Goal: Obtain resource: Obtain resource

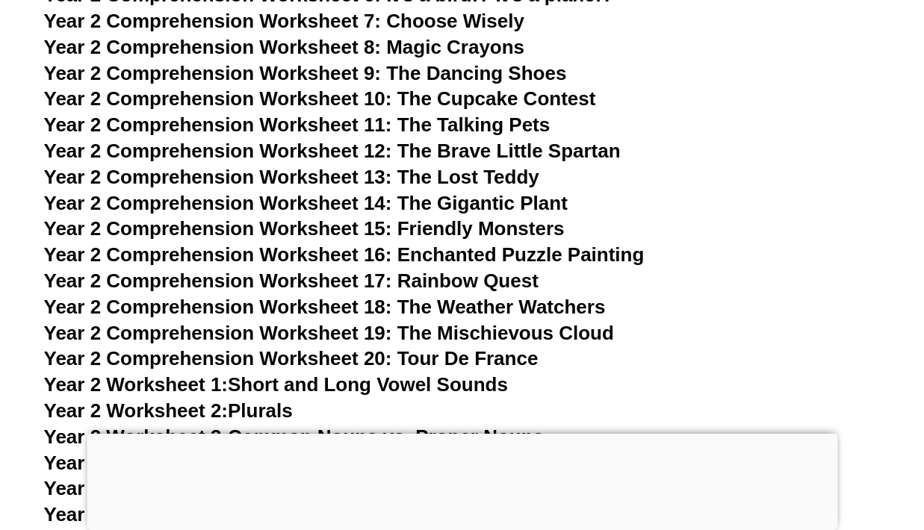
scroll to position [3668, 0]
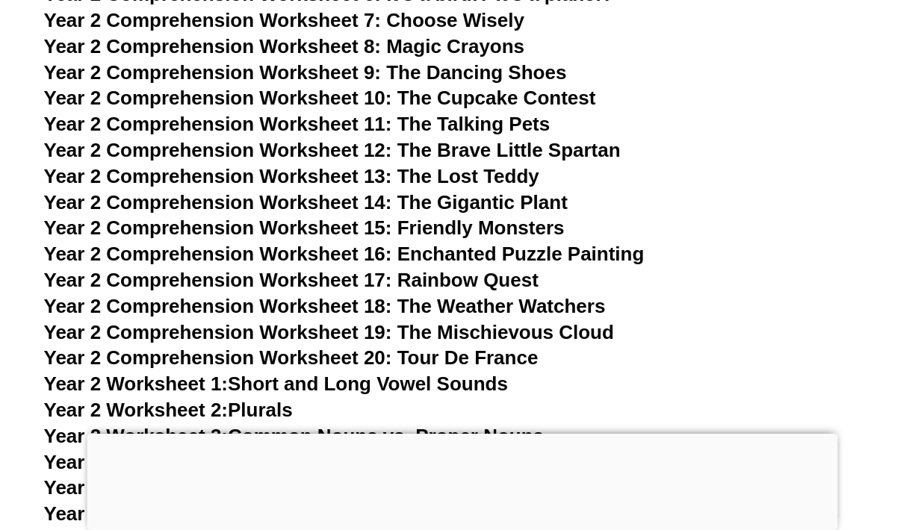
click at [519, 227] on span "Year 2 Comprehension Worksheet 15: Friendly Monsters" at bounding box center [304, 228] width 520 height 22
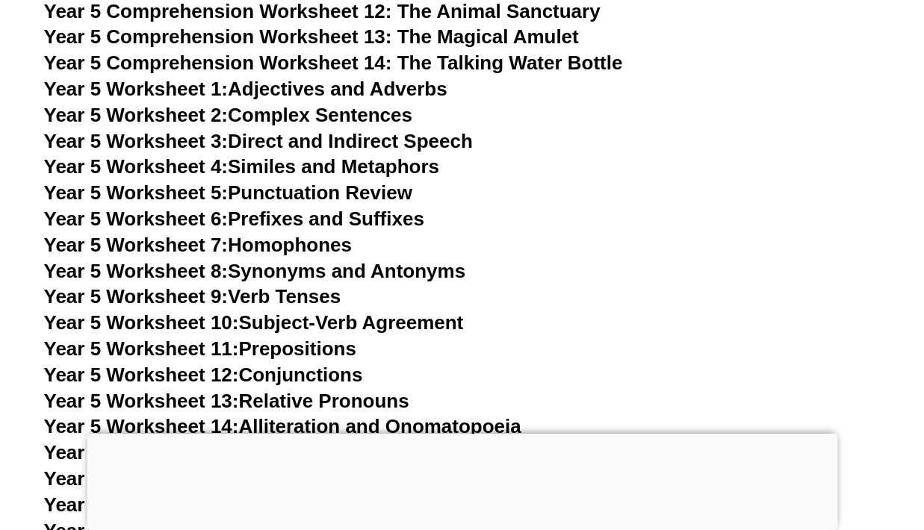
scroll to position [3675, 0]
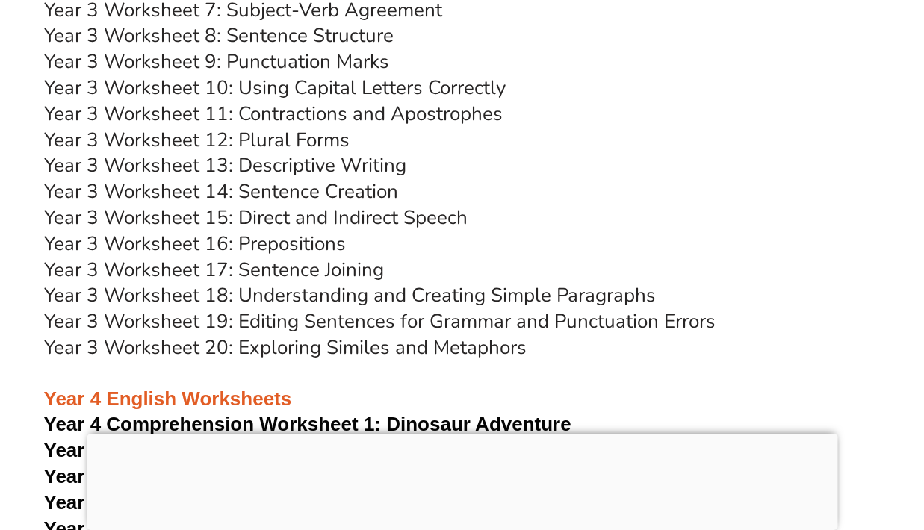
scroll to position [5554, 0]
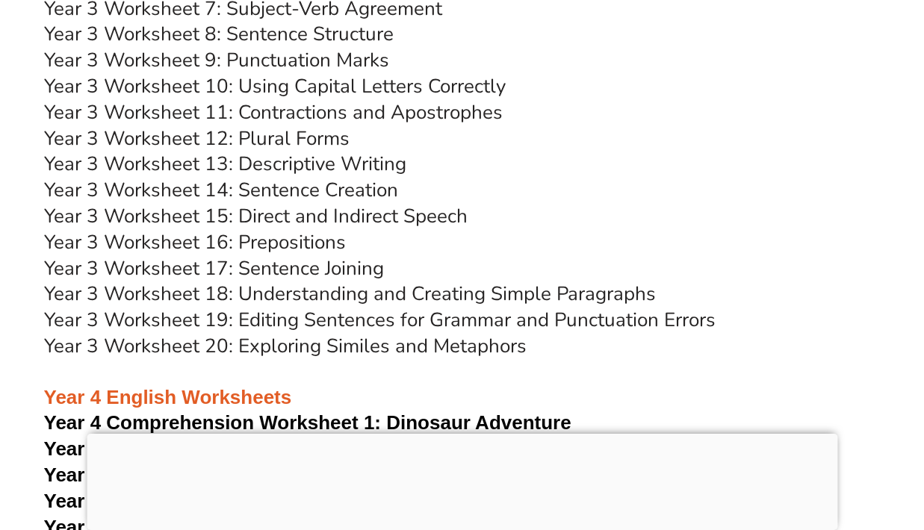
click at [499, 285] on link "Year 3 Worksheet 18: Understanding and Creating Simple Paragraphs" at bounding box center [350, 294] width 612 height 26
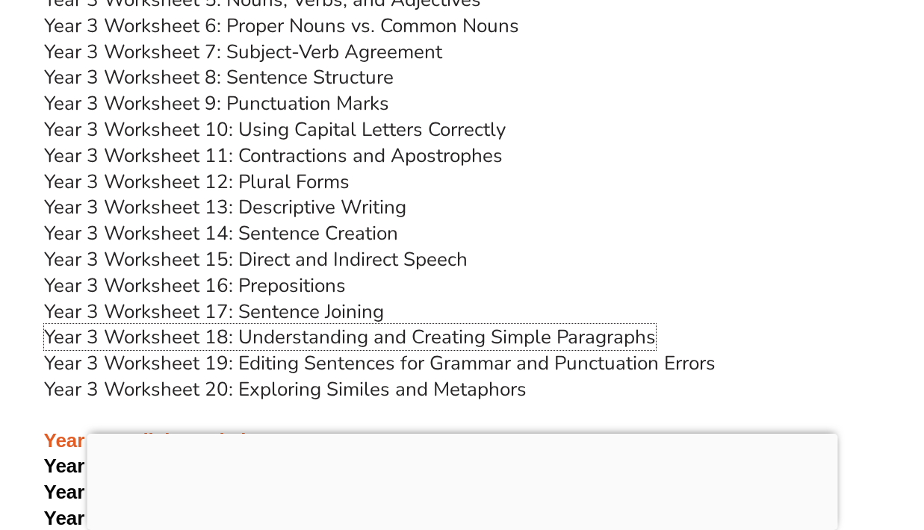
scroll to position [5477, 0]
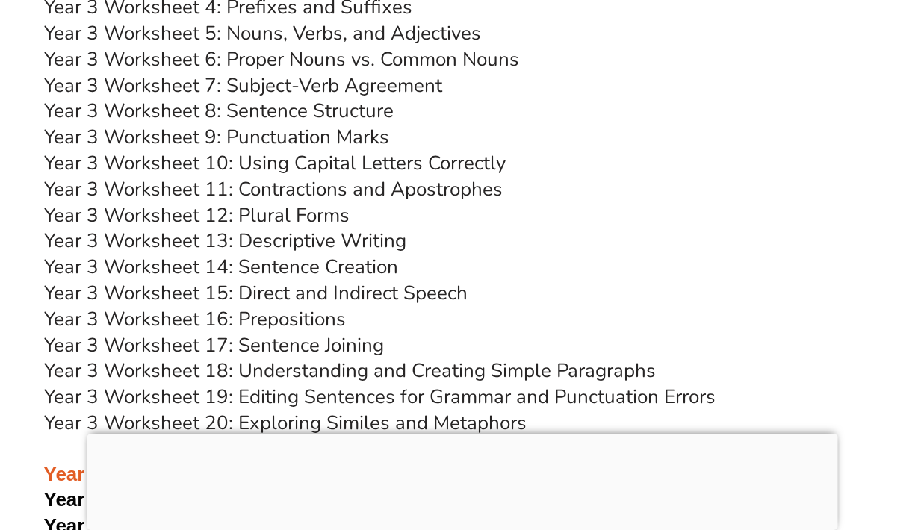
click at [411, 31] on link "Year 3 Worksheet 5: Nouns, Verbs, and Adjectives" at bounding box center [262, 33] width 437 height 26
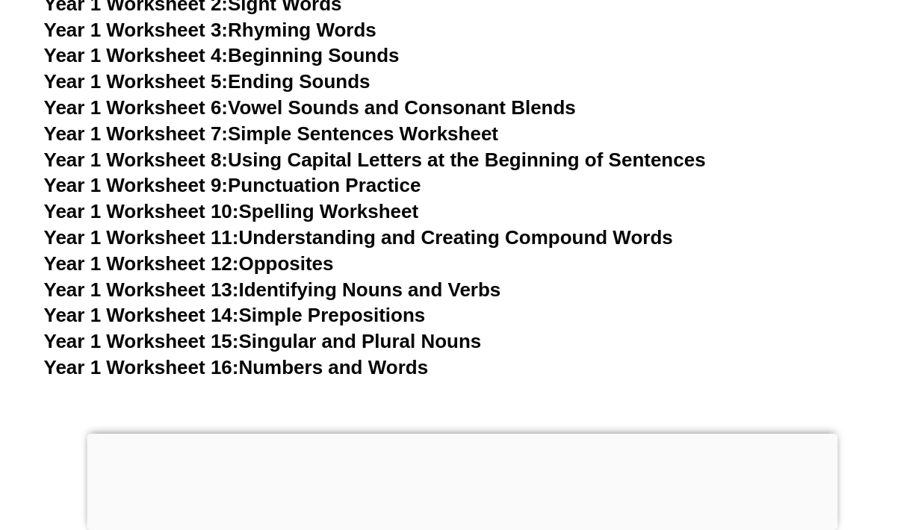
scroll to position [2842, 0]
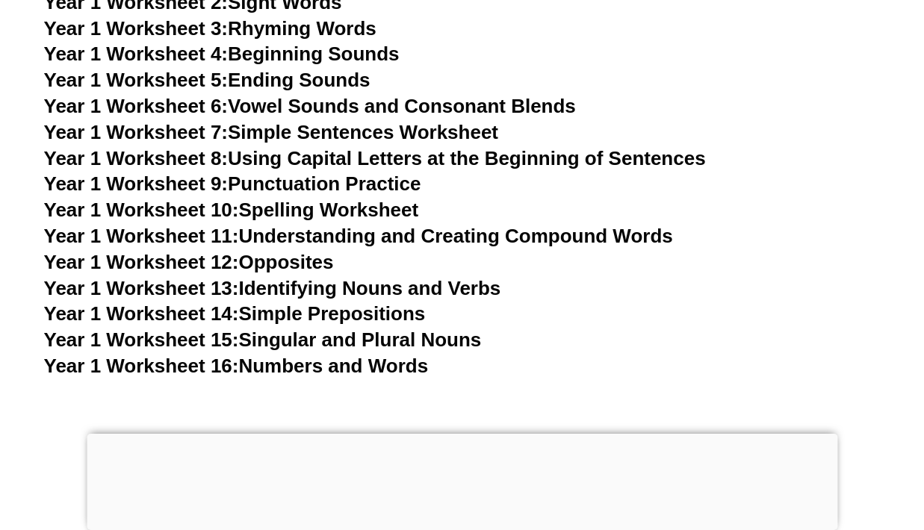
click at [367, 244] on link "Year 1 Worksheet 11: Understanding and Creating Compound Words" at bounding box center [358, 236] width 629 height 22
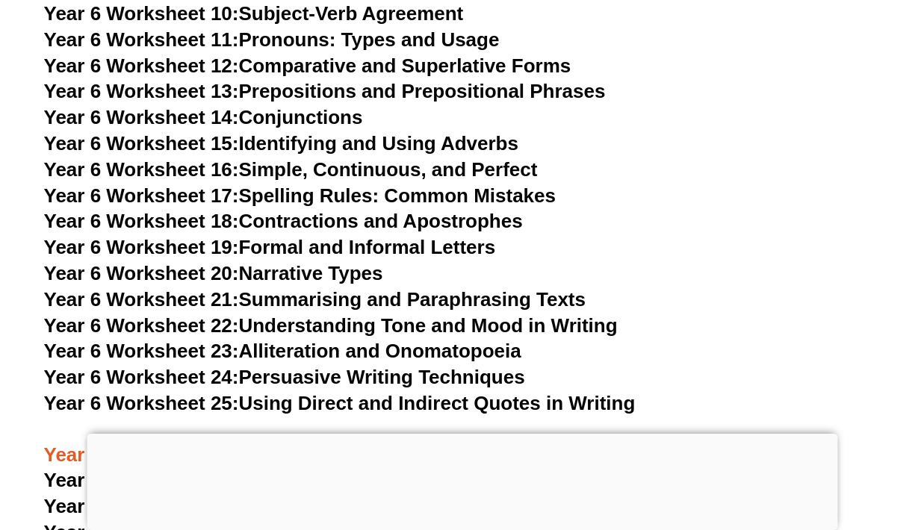
scroll to position [8863, 0]
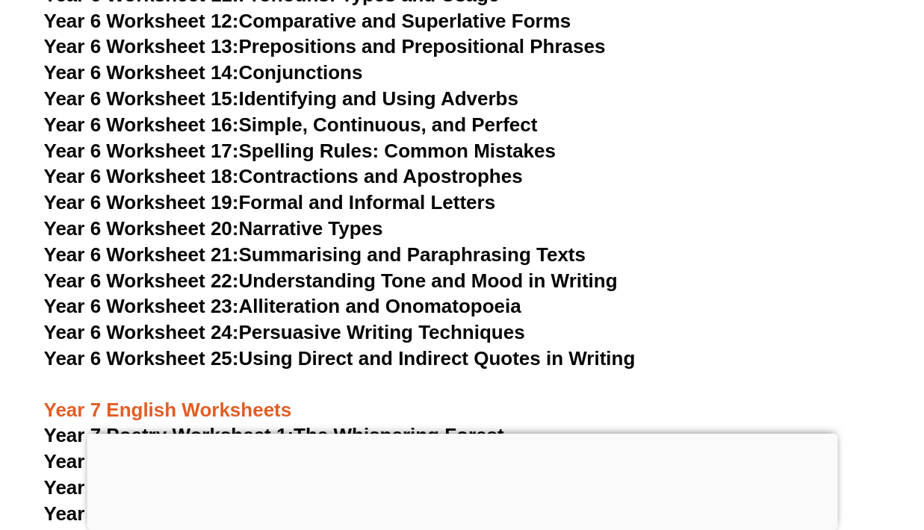
click at [369, 270] on link "Year 6 Worksheet 22: Understanding Tone and Mood in Writing" at bounding box center [331, 281] width 574 height 22
click at [469, 114] on link "Year 6 Worksheet 16: Simple, Continuous, and Perfect" at bounding box center [291, 125] width 494 height 22
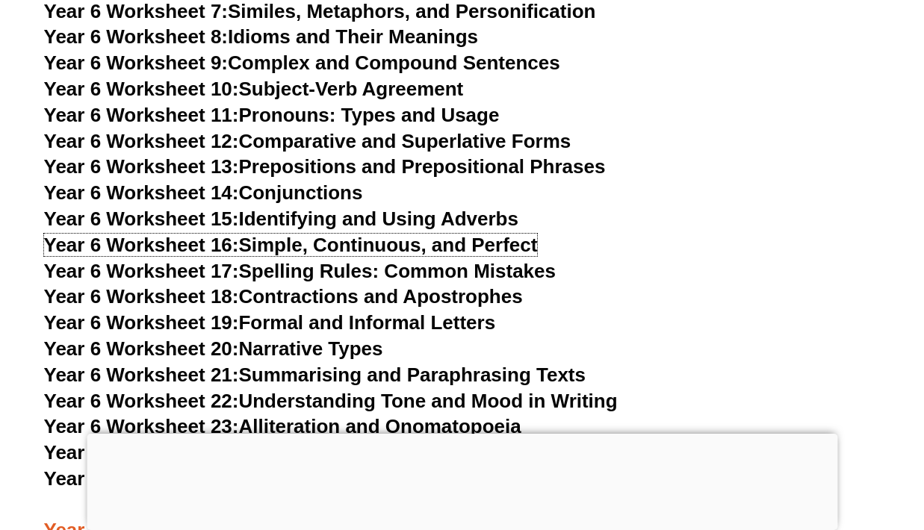
scroll to position [8729, 0]
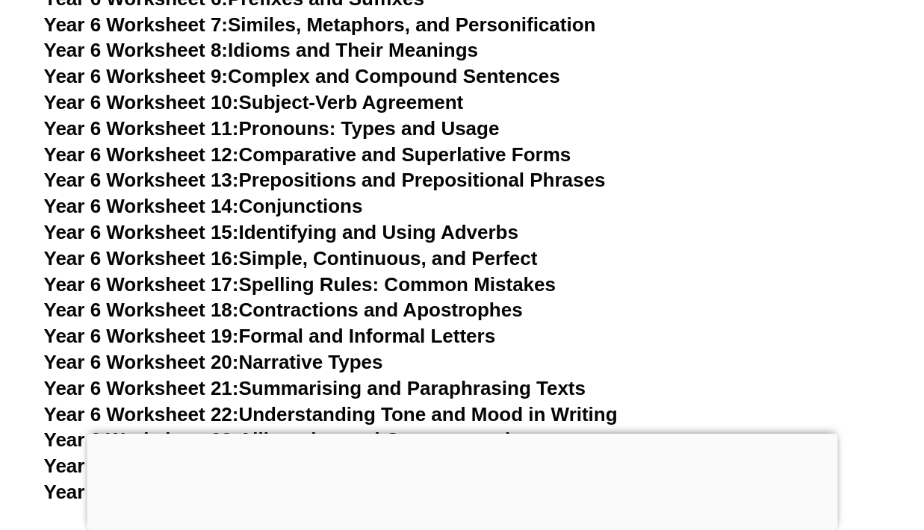
click at [366, 143] on link "Year 6 Worksheet 12: Comparative and Superlative Forms" at bounding box center [307, 154] width 527 height 22
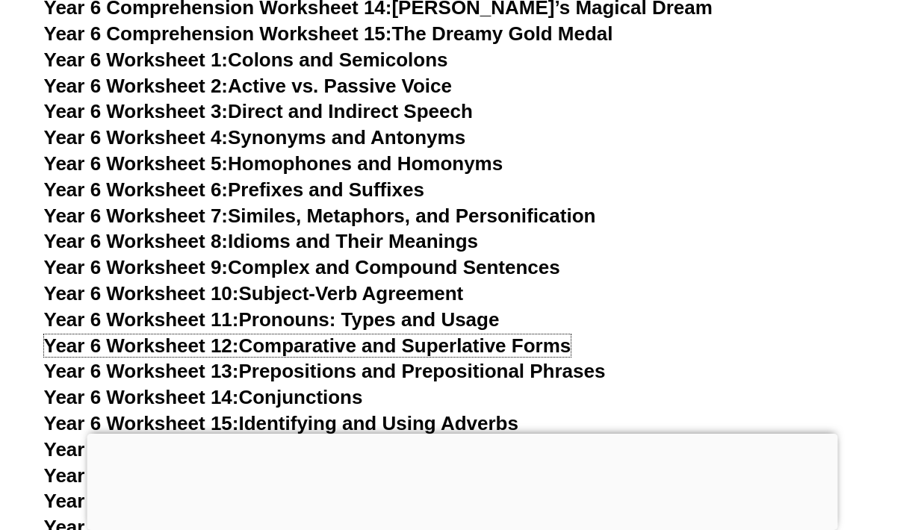
scroll to position [8526, 0]
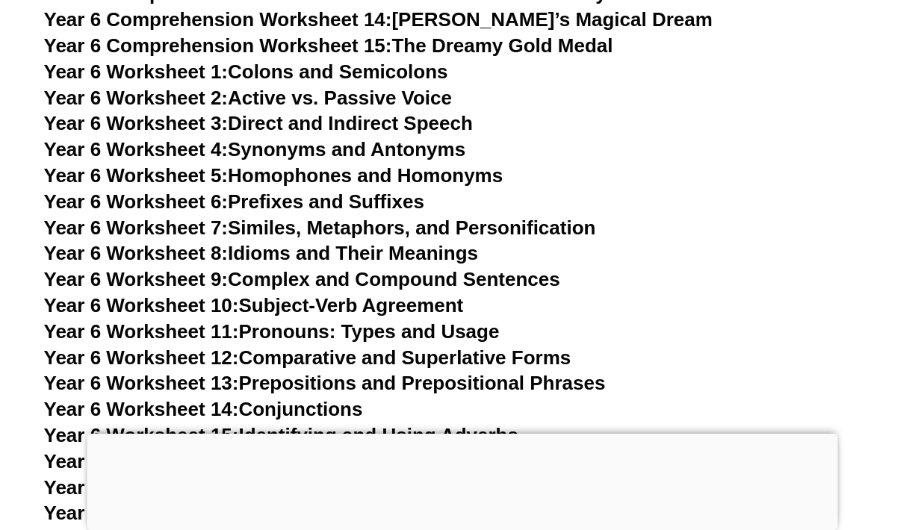
click at [497, 217] on link "Year 6 Worksheet 7: Similes, Metaphors, and Personification" at bounding box center [320, 228] width 552 height 22
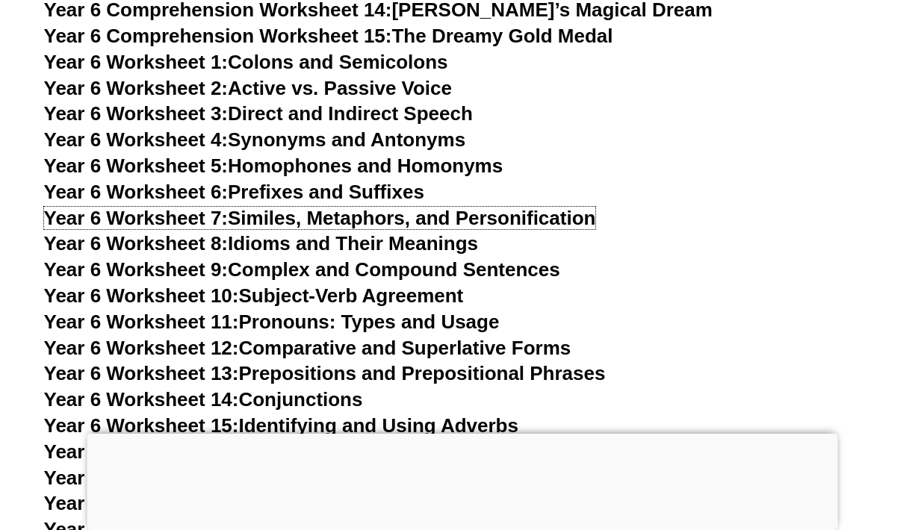
scroll to position [8538, 0]
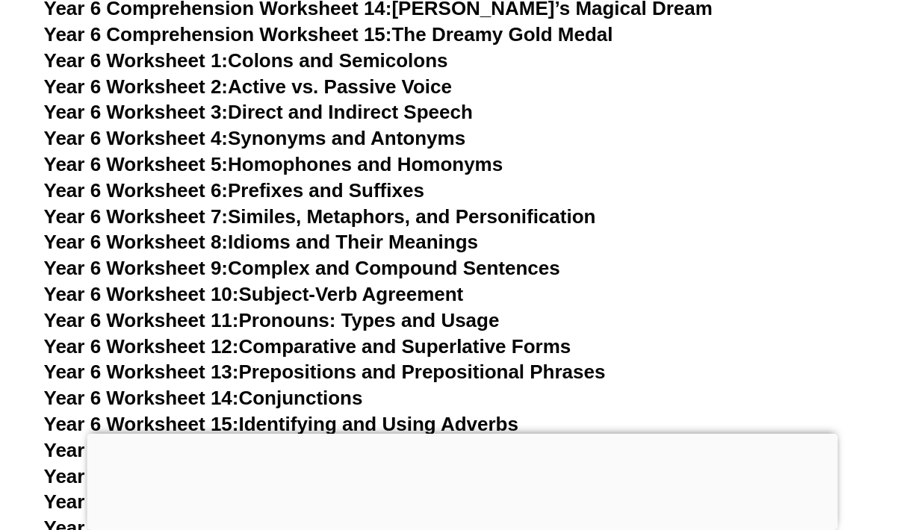
click at [454, 309] on link "Year 6 Worksheet 11: Pronouns: Types and Usage" at bounding box center [272, 320] width 456 height 22
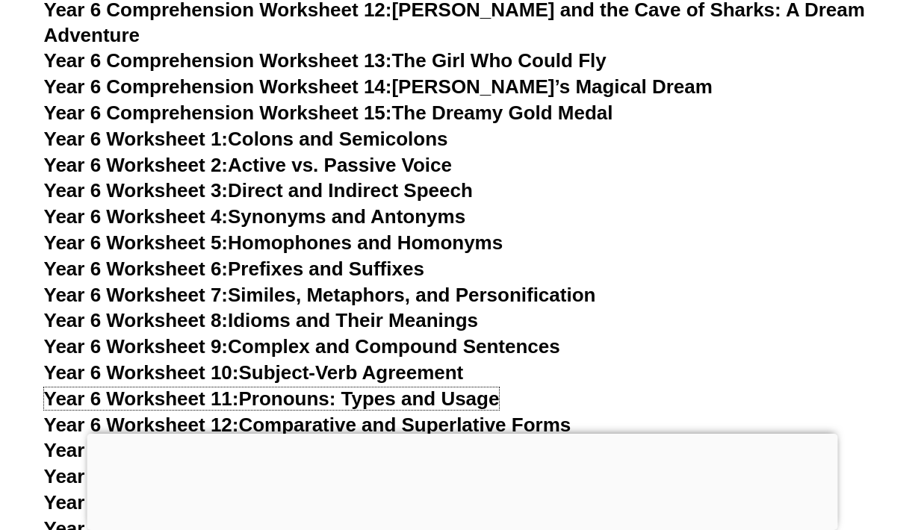
scroll to position [8433, 0]
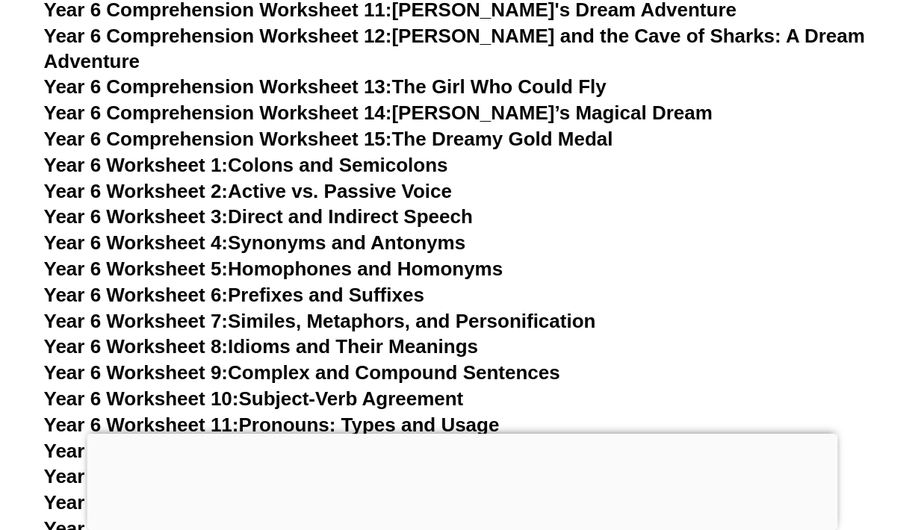
click at [415, 180] on link "Year 6 Worksheet 2: Active vs. Passive Voice" at bounding box center [248, 191] width 408 height 22
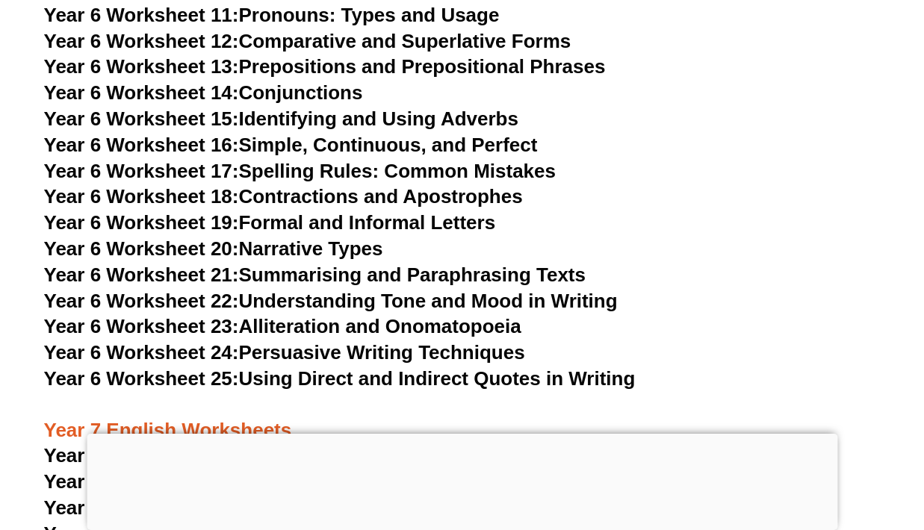
scroll to position [8859, 0]
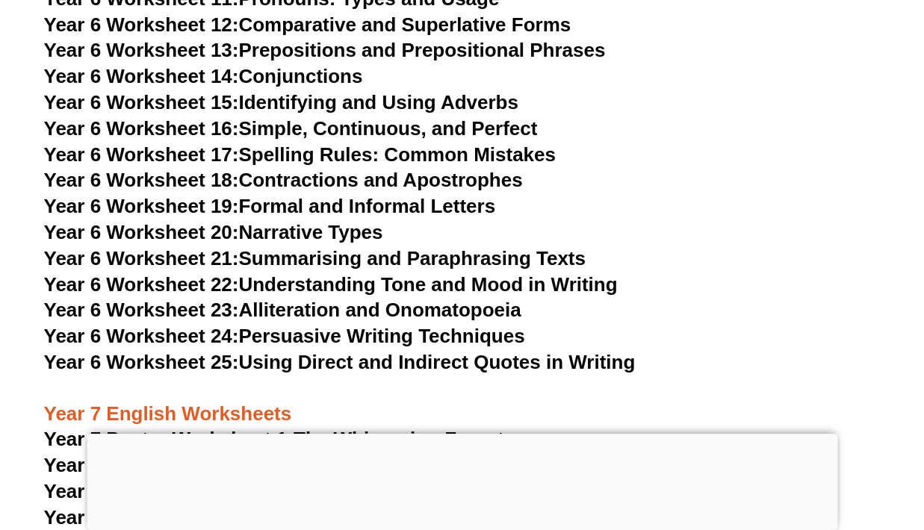
click at [438, 325] on link "Year 6 Worksheet 24: Persuasive Writing Techniques" at bounding box center [284, 336] width 481 height 22
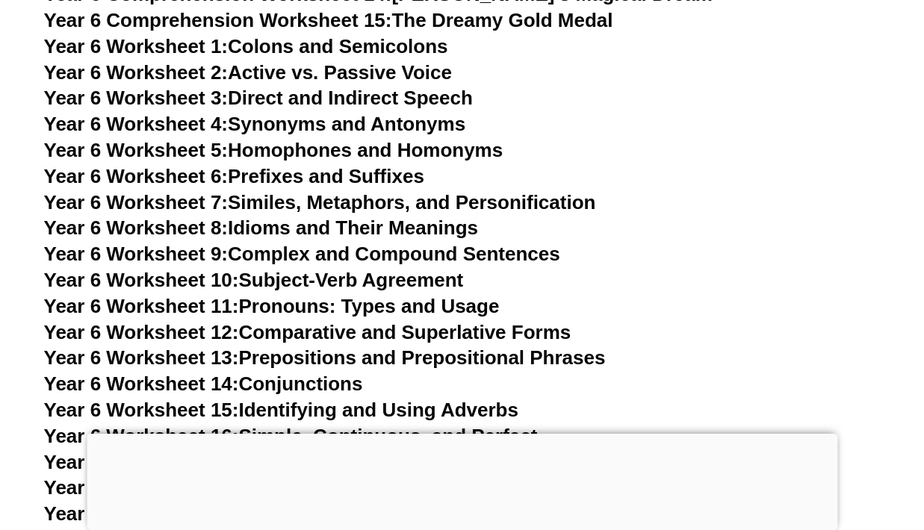
scroll to position [8553, 0]
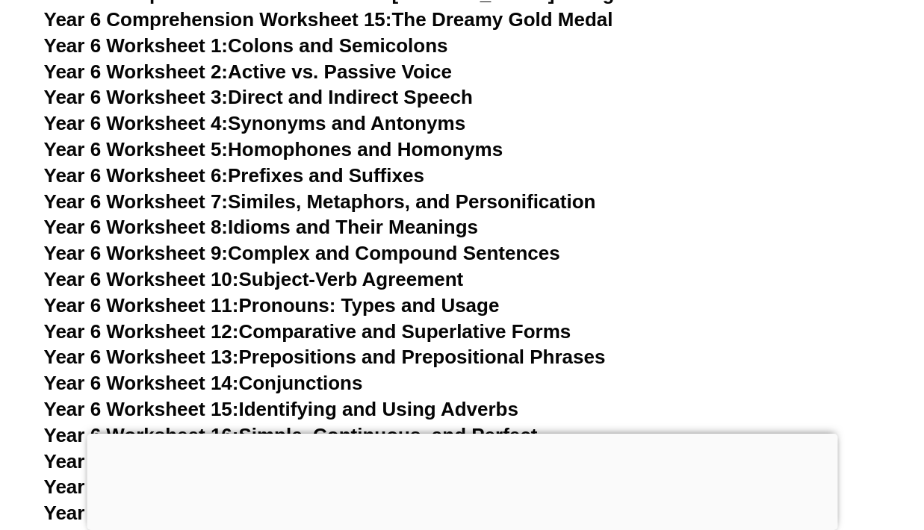
click at [376, 242] on link "Year 6 Worksheet 9: Complex and Compound Sentences" at bounding box center [302, 253] width 516 height 22
click at [440, 216] on link "Year 6 Worksheet 8: Idioms and Their Meanings" at bounding box center [261, 227] width 434 height 22
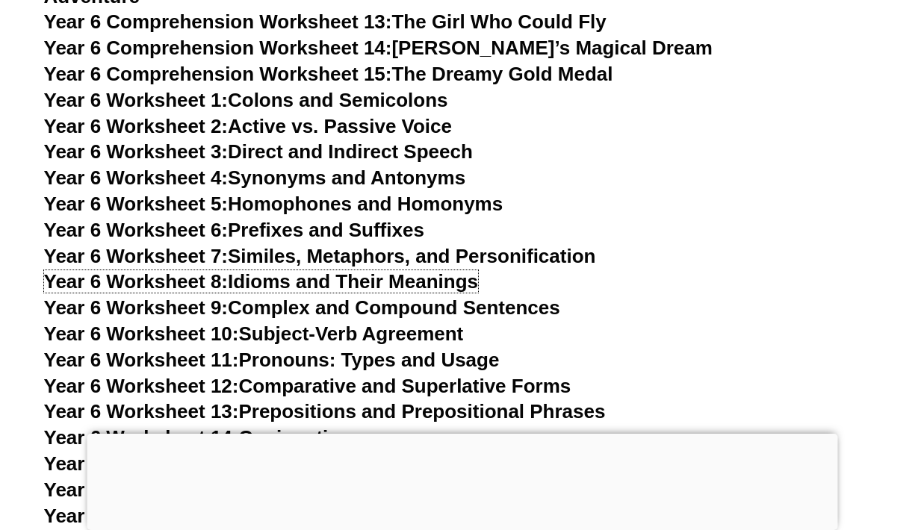
scroll to position [8476, 0]
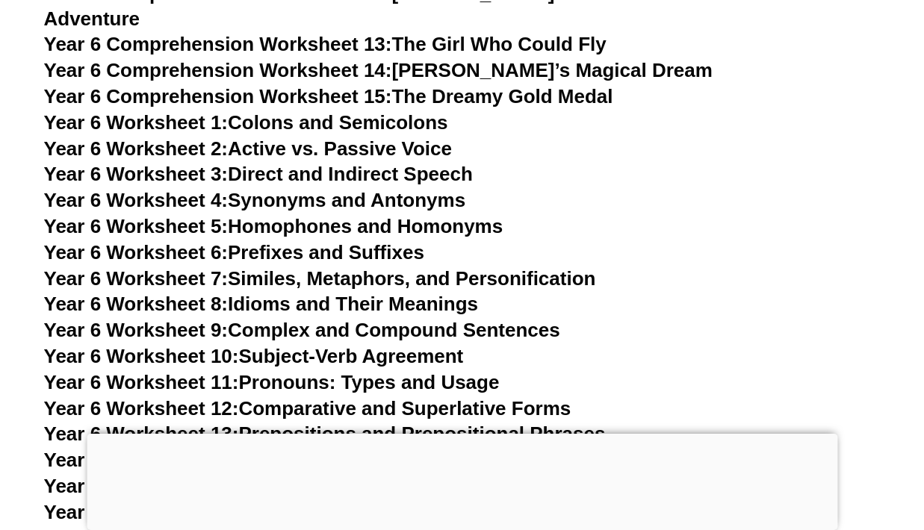
click at [416, 241] on link "Year 6 Worksheet 6: Prefixes and Suffixes" at bounding box center [234, 252] width 380 height 22
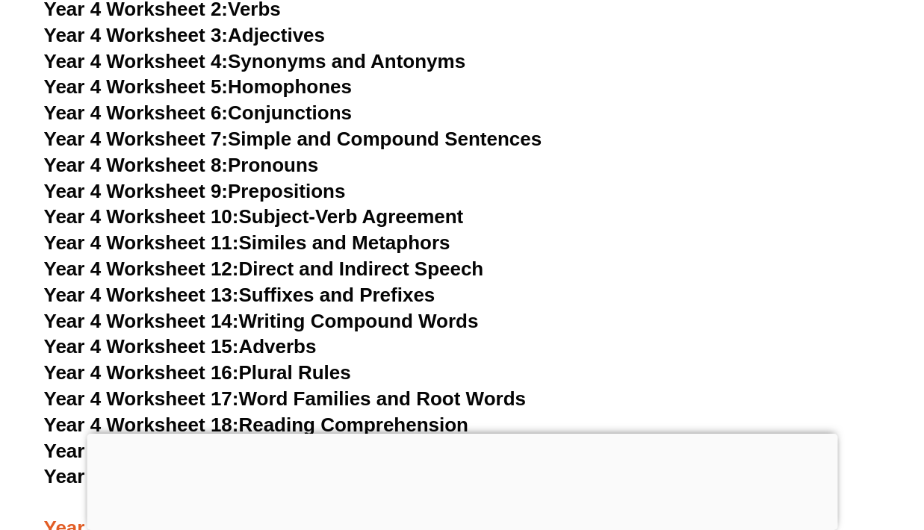
scroll to position [6574, 0]
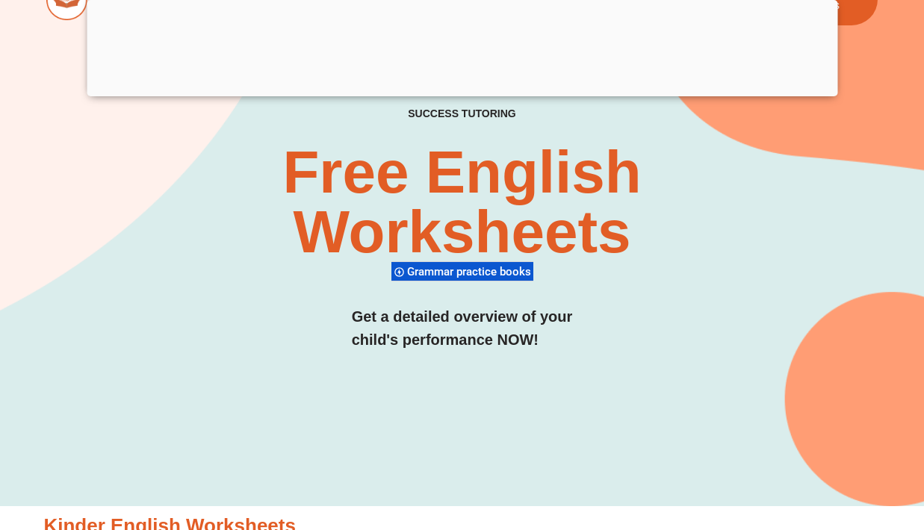
scroll to position [151, 0]
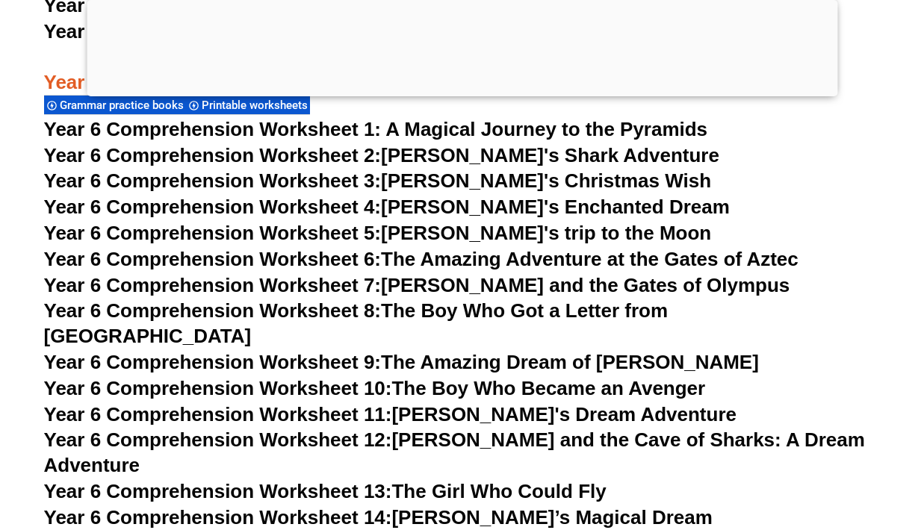
scroll to position [8103, 0]
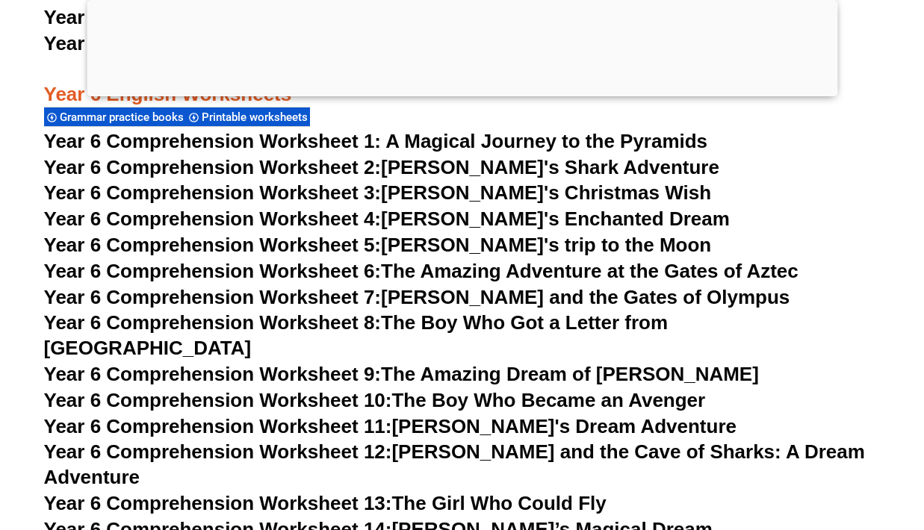
click at [547, 223] on link "Year 6 Comprehension Worksheet 4: [PERSON_NAME]'s Enchanted Dream" at bounding box center [387, 219] width 686 height 22
click at [484, 144] on span "Year 6 Comprehension Worksheet 1: A Magical Journey to the Pyramids" at bounding box center [376, 141] width 664 height 22
